Goal: Information Seeking & Learning: Learn about a topic

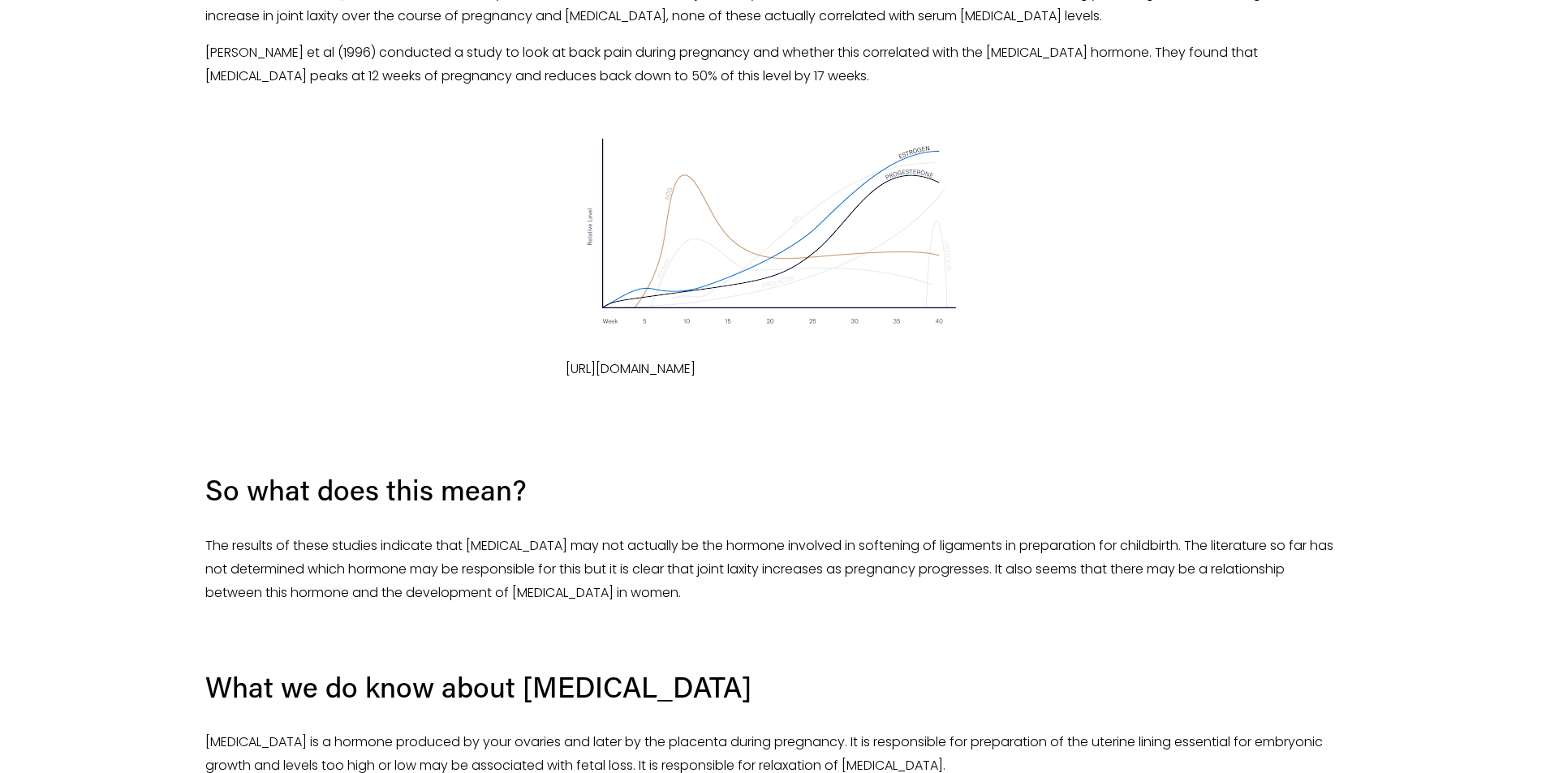
scroll to position [1623, 0]
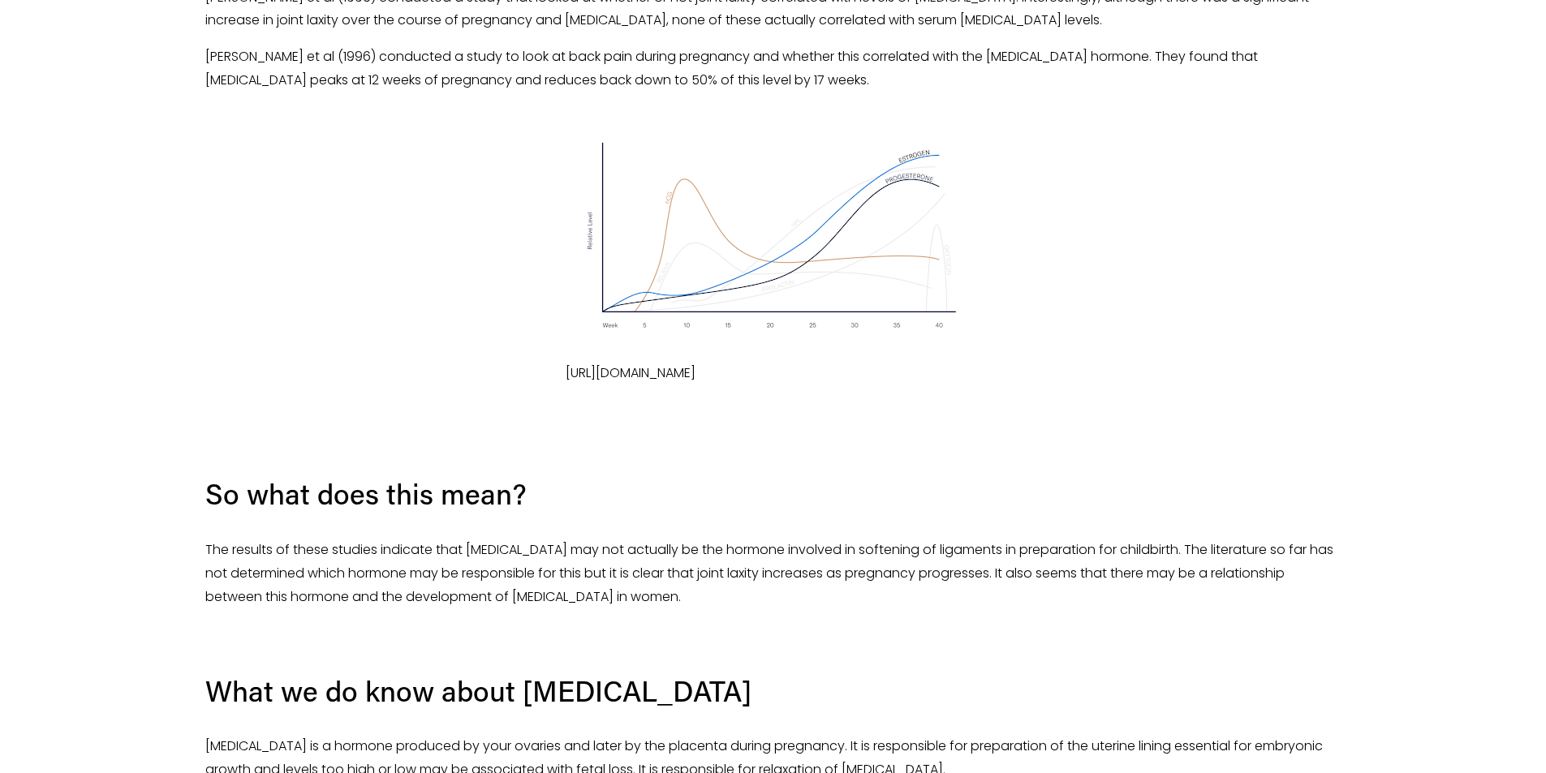
drag, startPoint x: 687, startPoint y: 365, endPoint x: 580, endPoint y: 343, distance: 109.3
click at [572, 362] on p "[URL][DOMAIN_NAME]" at bounding box center [772, 374] width 415 height 24
click at [564, 344] on div "[URL][DOMAIN_NAME]" at bounding box center [773, 252] width 1136 height 265
drag, startPoint x: 560, startPoint y: 351, endPoint x: 673, endPoint y: 389, distance: 119.0
click at [673, 389] on div "[URL][DOMAIN_NAME]" at bounding box center [772, 259] width 1163 height 306
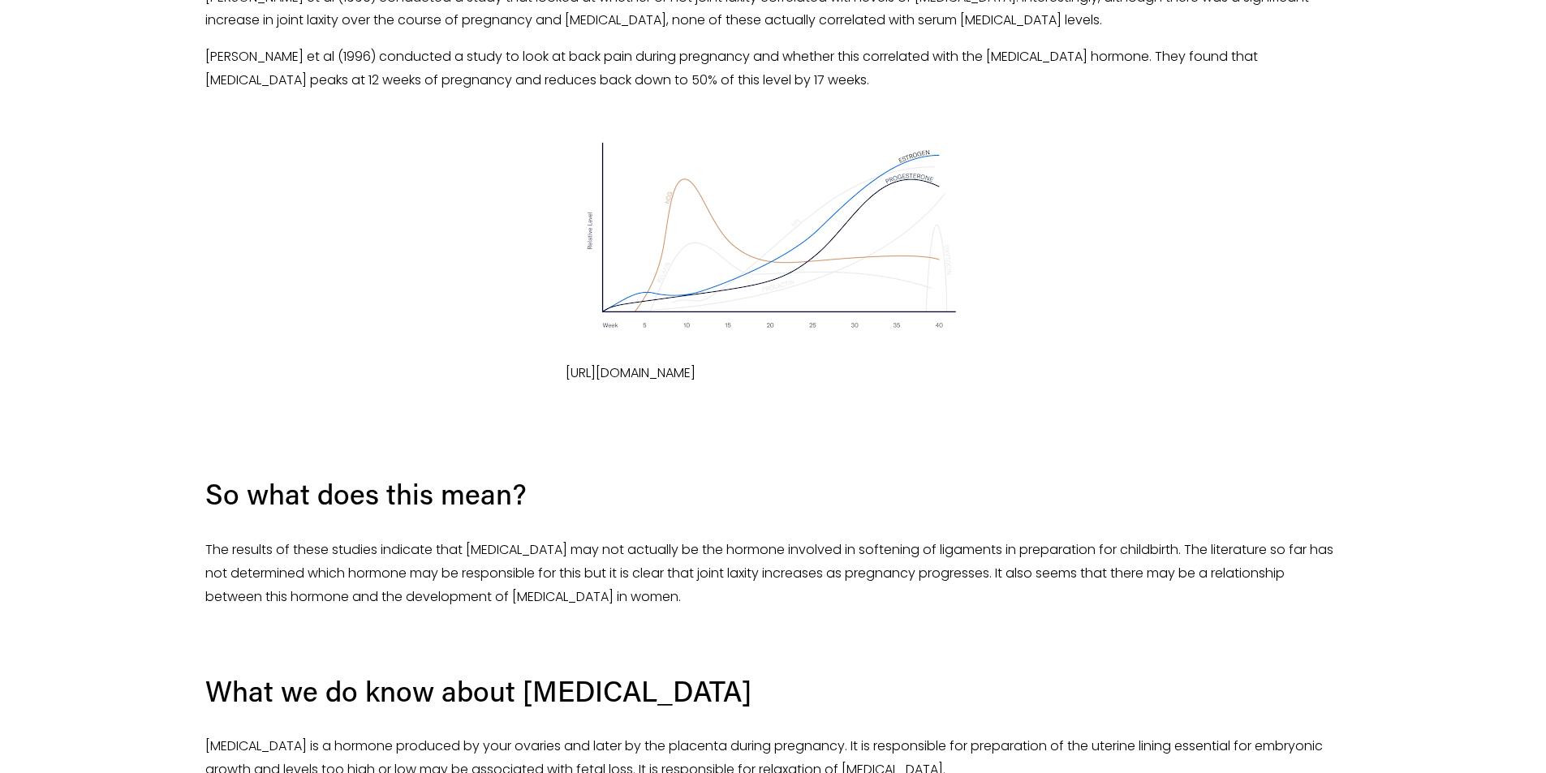
click at [673, 384] on p "[URL][DOMAIN_NAME]" at bounding box center [772, 374] width 415 height 24
drag, startPoint x: 664, startPoint y: 374, endPoint x: 555, endPoint y: 343, distance: 113.0
click at [555, 343] on div "[URL][DOMAIN_NAME]" at bounding box center [773, 252] width 1136 height 265
copy p "[URL][DOMAIN_NAME]"
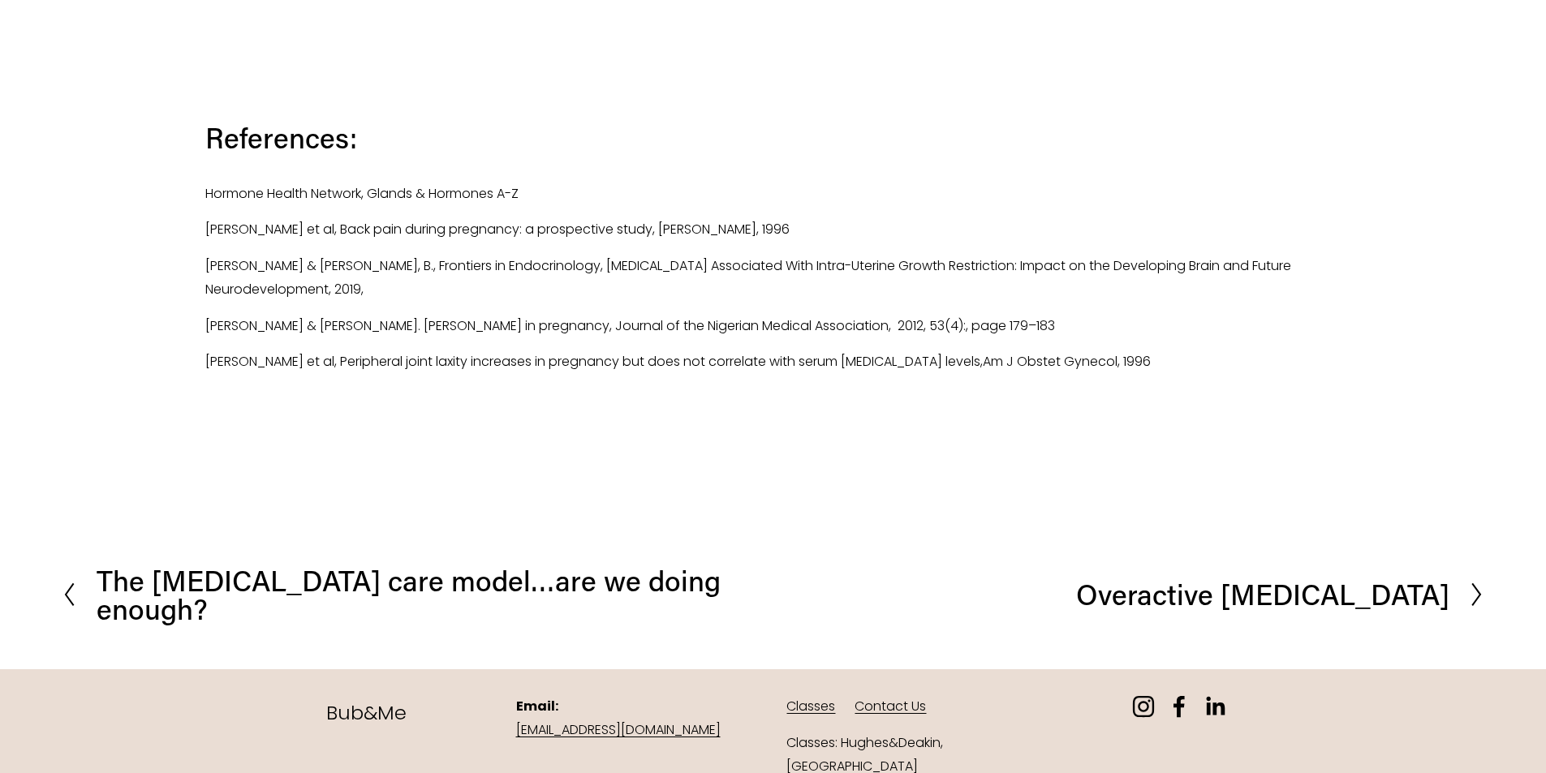
scroll to position [2937, 0]
drag, startPoint x: 962, startPoint y: 218, endPoint x: 943, endPoint y: 230, distance: 22.5
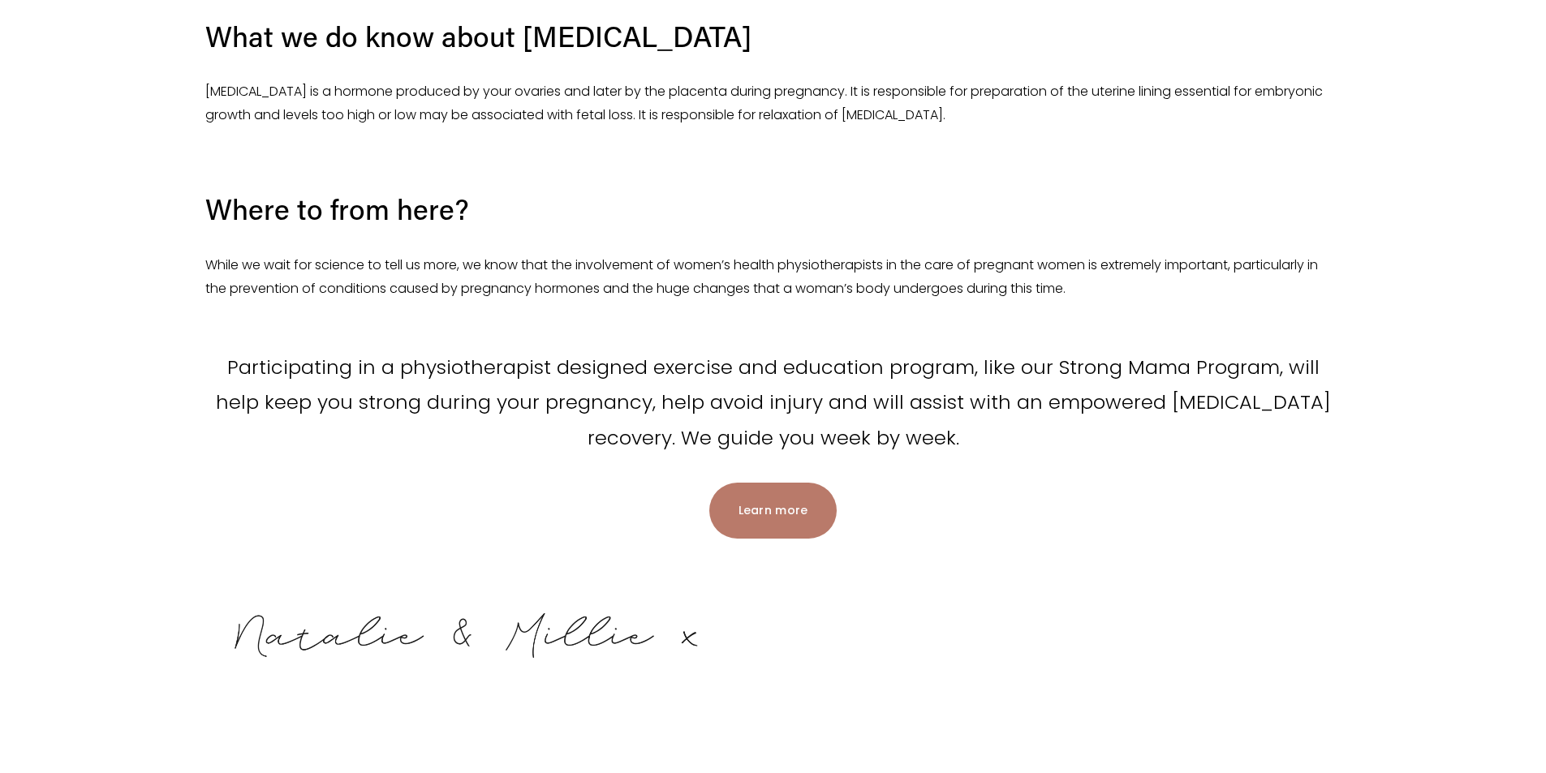
scroll to position [1963, 0]
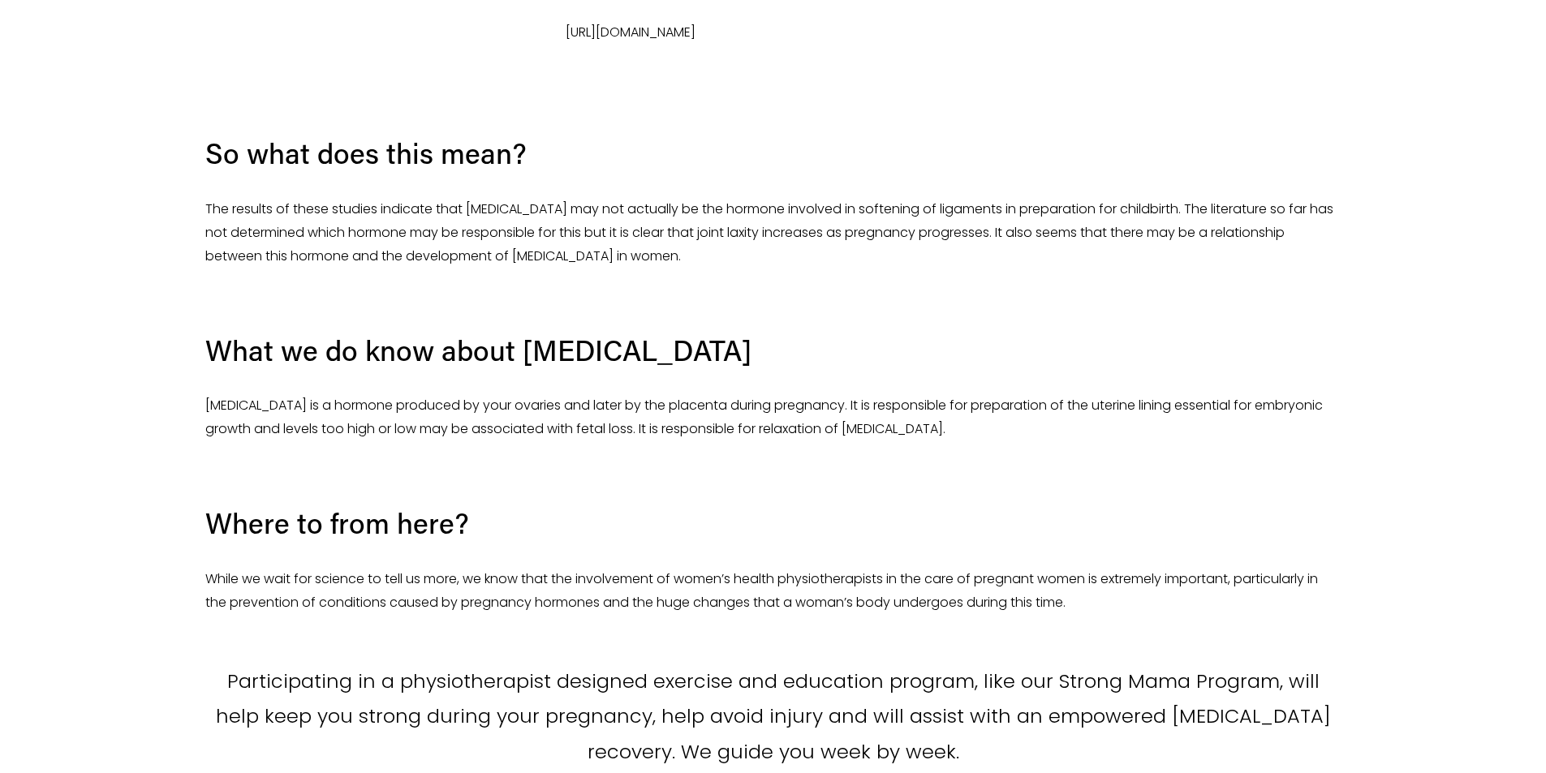
click at [806, 316] on div "So what does this mean? The results of these studies indicate that [MEDICAL_DAT…" at bounding box center [773, 427] width 1136 height 684
